Goal: Task Accomplishment & Management: Complete application form

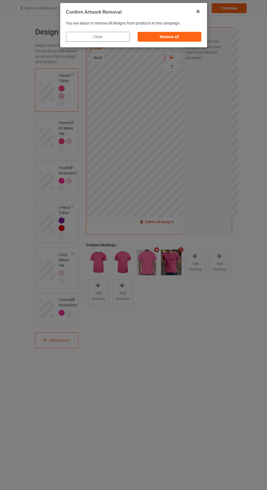
click at [170, 36] on div "Remove all" at bounding box center [169, 37] width 64 height 10
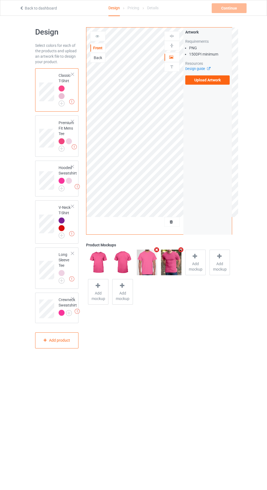
click at [0, 0] on img at bounding box center [0, 0] width 0 height 0
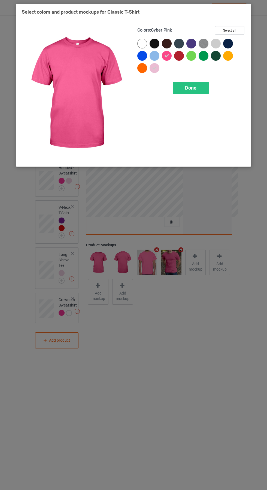
click at [179, 54] on div at bounding box center [179, 56] width 10 height 10
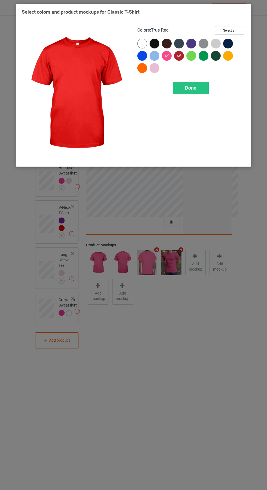
click at [203, 86] on div "Done" at bounding box center [191, 88] width 36 height 13
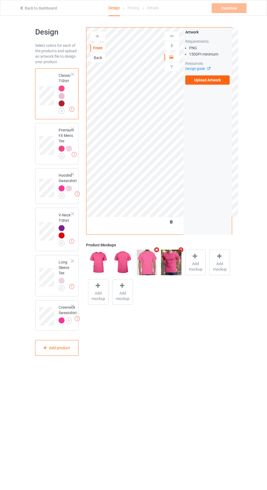
click at [0, 0] on img at bounding box center [0, 0] width 0 height 0
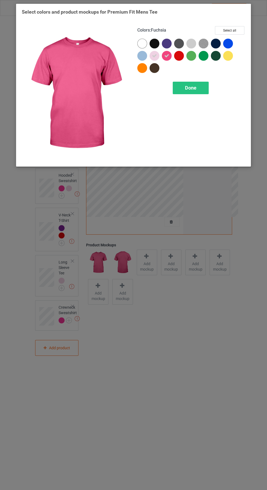
click at [179, 55] on div at bounding box center [179, 56] width 10 height 10
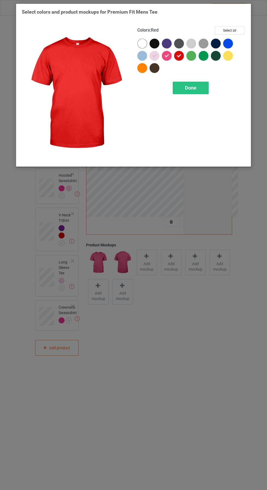
click at [198, 87] on div "Done" at bounding box center [191, 88] width 36 height 13
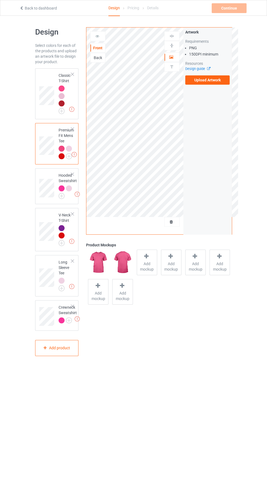
click at [0, 0] on img at bounding box center [0, 0] width 0 height 0
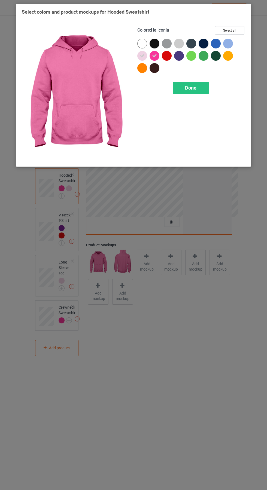
click at [167, 54] on div at bounding box center [167, 56] width 10 height 10
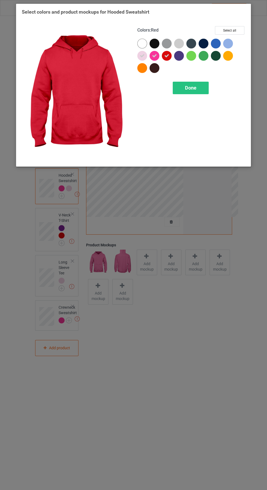
click at [200, 88] on div "Done" at bounding box center [191, 88] width 36 height 13
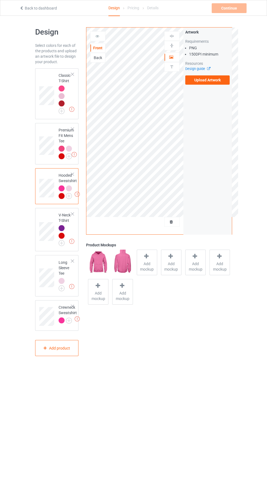
click at [0, 0] on img at bounding box center [0, 0] width 0 height 0
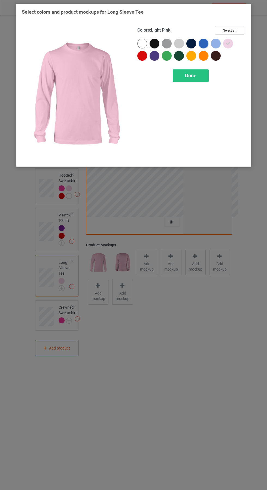
click at [143, 56] on div at bounding box center [142, 56] width 10 height 10
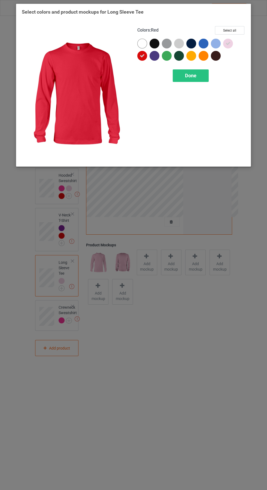
click at [198, 78] on div "Done" at bounding box center [191, 75] width 36 height 13
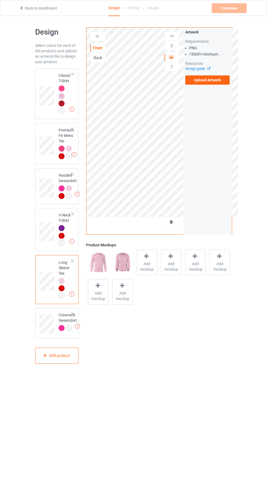
click at [0, 0] on img at bounding box center [0, 0] width 0 height 0
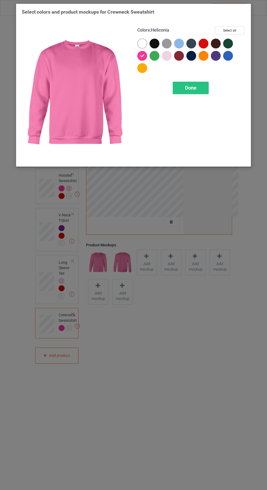
click at [205, 44] on div at bounding box center [204, 44] width 10 height 10
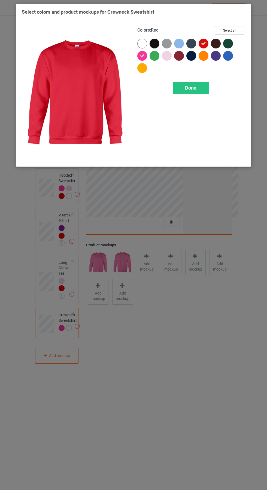
click at [198, 87] on div "Done" at bounding box center [191, 88] width 36 height 13
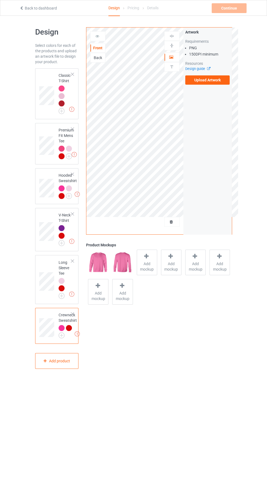
click at [217, 83] on label "Upload Artwork" at bounding box center [207, 79] width 45 height 9
click at [0, 0] on input "Upload Artwork" at bounding box center [0, 0] width 0 height 0
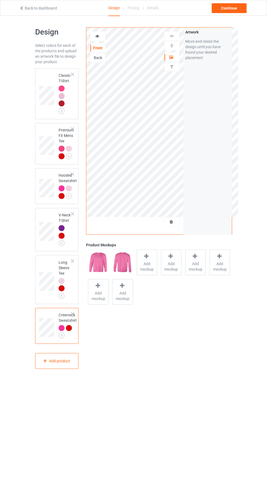
click at [0, 0] on img at bounding box center [0, 0] width 0 height 0
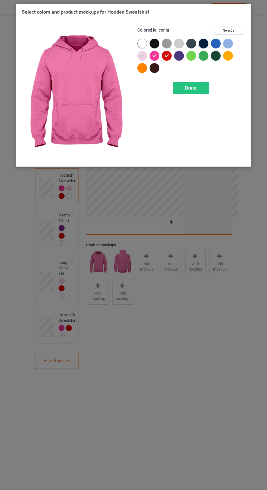
click at [200, 87] on div "Done" at bounding box center [191, 88] width 36 height 13
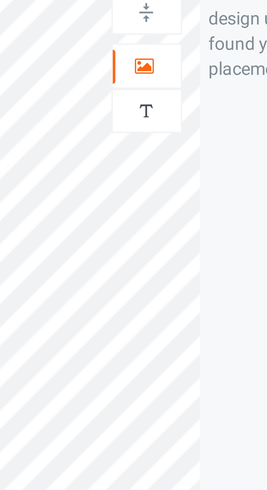
click at [170, 57] on icon at bounding box center [171, 56] width 5 height 4
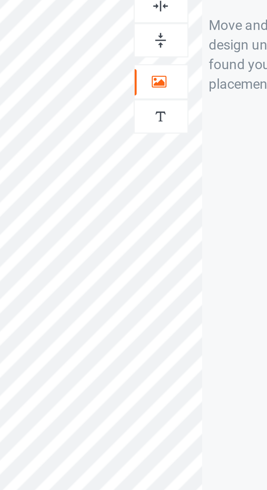
click at [174, 36] on img at bounding box center [171, 35] width 5 height 5
click at [171, 37] on img at bounding box center [171, 35] width 5 height 5
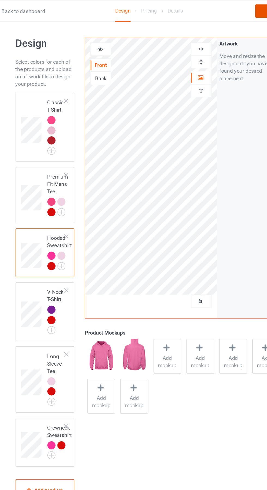
click at [215, 7] on div "Continue" at bounding box center [229, 8] width 35 height 10
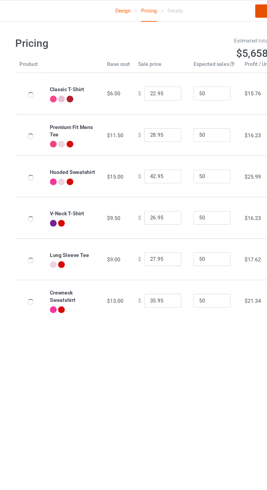
click at [212, 10] on link "Continue" at bounding box center [229, 8] width 35 height 10
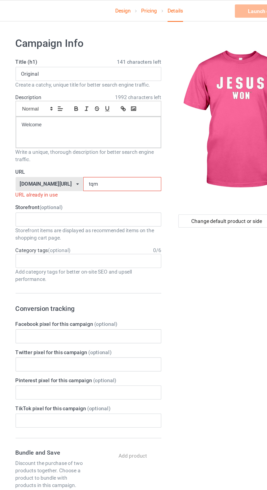
click at [99, 135] on input "tqm" at bounding box center [113, 135] width 57 height 10
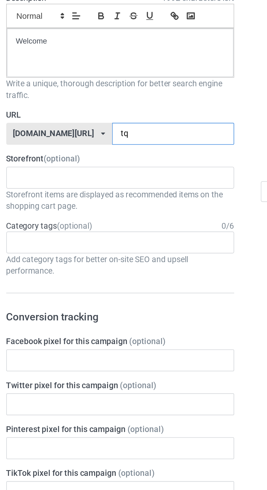
type input "tqh"
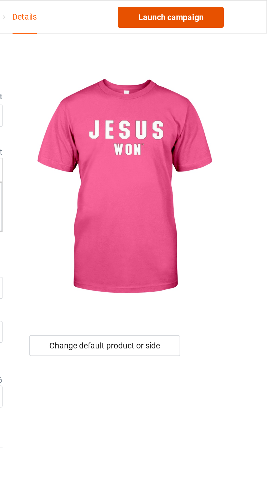
click at [232, 6] on link "Launch campaign" at bounding box center [222, 8] width 50 height 10
